Goal: Check status

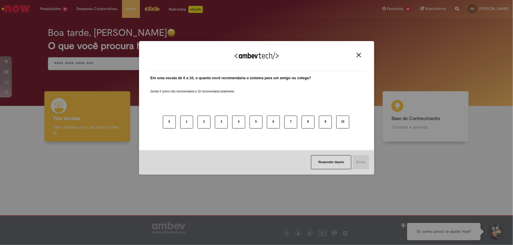
click at [355, 56] on button "Close" at bounding box center [359, 55] width 8 height 5
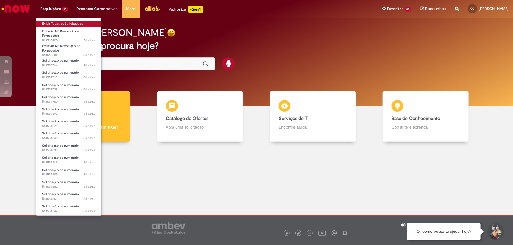
click at [80, 26] on link "Exibir Todas as Solicitações" at bounding box center [68, 24] width 65 height 6
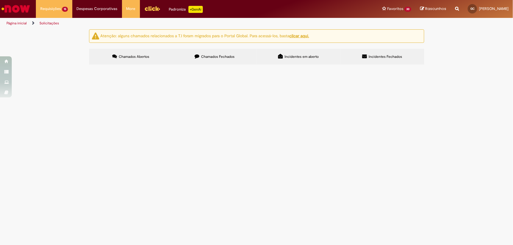
click at [197, 56] on icon at bounding box center [197, 56] width 5 height 5
click at [0, 0] on icon at bounding box center [0, 0] width 0 height 0
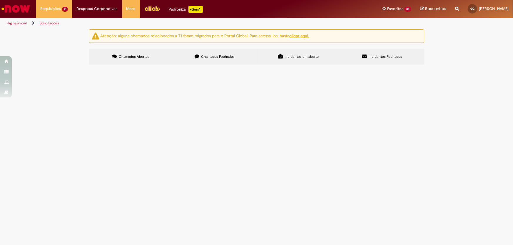
scroll to position [185, 0]
click at [0, 0] on icon at bounding box center [0, 0] width 0 height 0
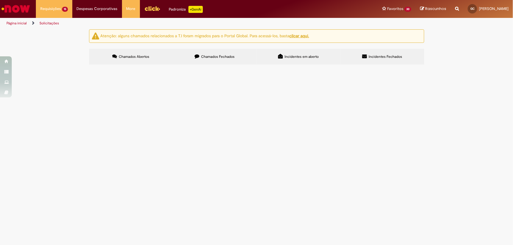
click at [0, 0] on icon at bounding box center [0, 0] width 0 height 0
click at [0, 0] on td "R12835928" at bounding box center [0, 0] width 0 height 0
click at [0, 0] on span "R12835928" at bounding box center [0, 0] width 0 height 0
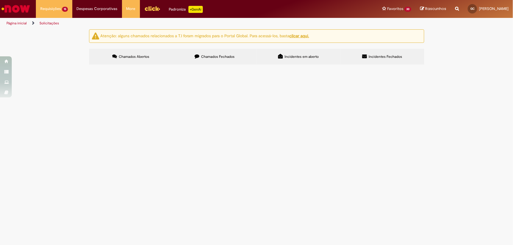
click at [0, 0] on span "R12835928" at bounding box center [0, 0] width 0 height 0
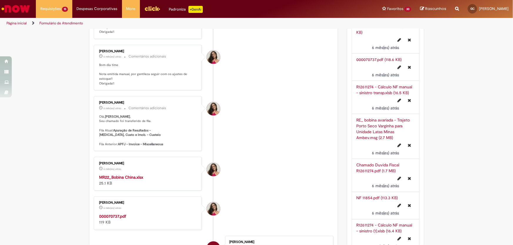
scroll to position [434, 0]
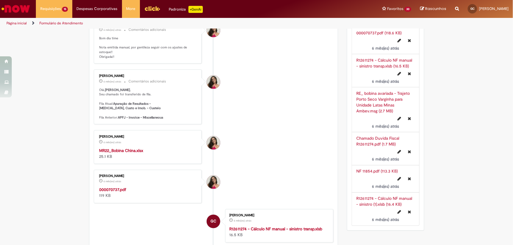
click at [124, 198] on div "000070737.pdf 119 KB" at bounding box center [148, 193] width 98 height 12
click at [124, 193] on strong "000070737.pdf" at bounding box center [112, 189] width 27 height 5
